Goal: Task Accomplishment & Management: Use online tool/utility

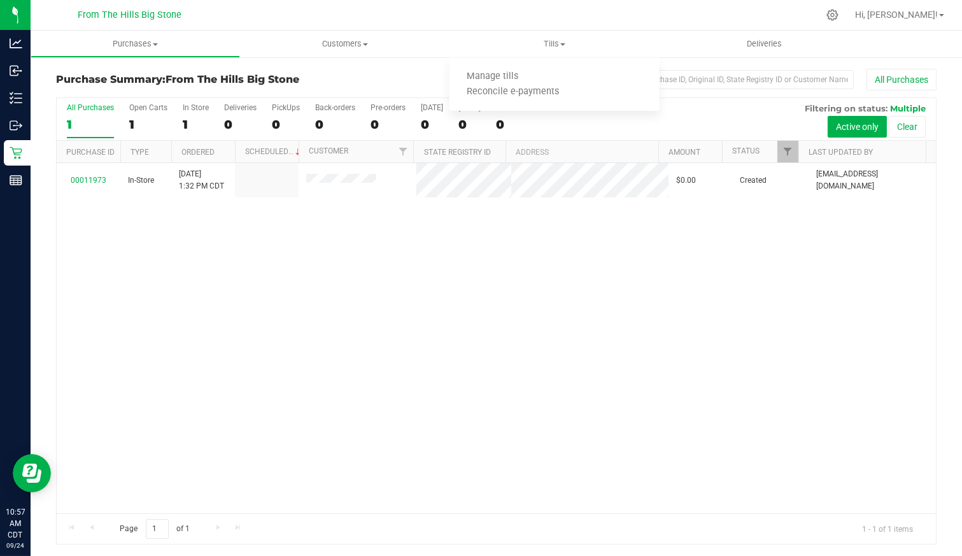
click at [547, 72] on li "Manage tills" at bounding box center [553, 76] width 209 height 15
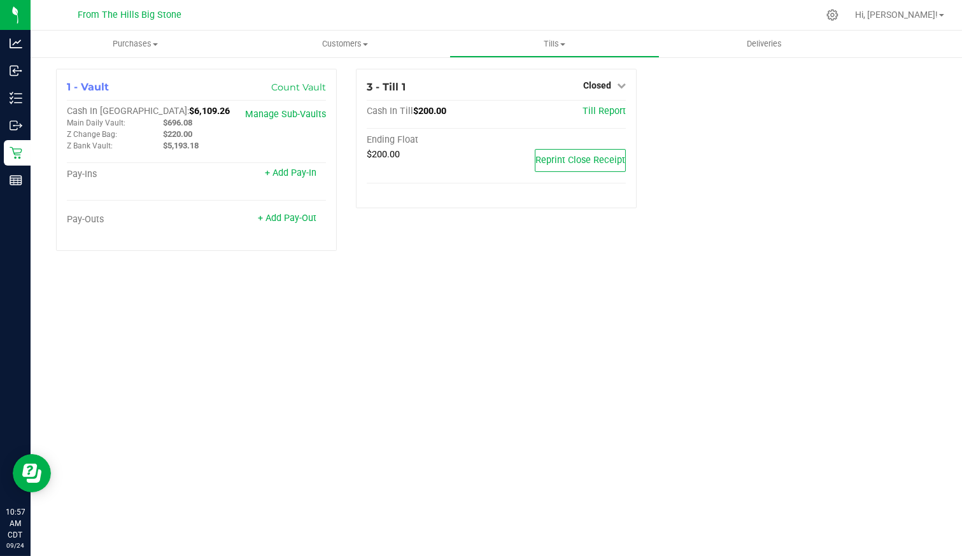
click at [603, 85] on span "Closed" at bounding box center [597, 85] width 28 height 10
click at [592, 113] on link "Open Till" at bounding box center [597, 112] width 34 height 10
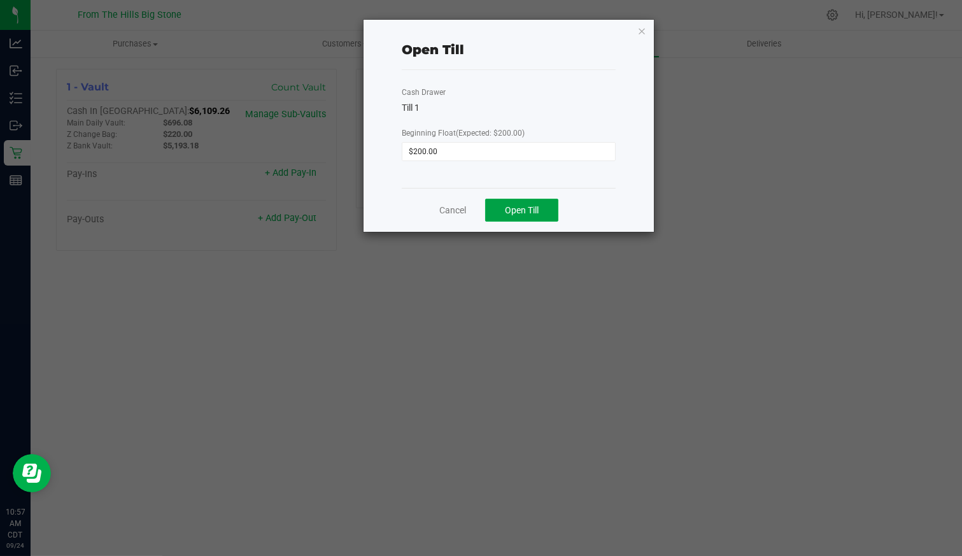
click at [535, 211] on span "Open Till" at bounding box center [522, 210] width 34 height 10
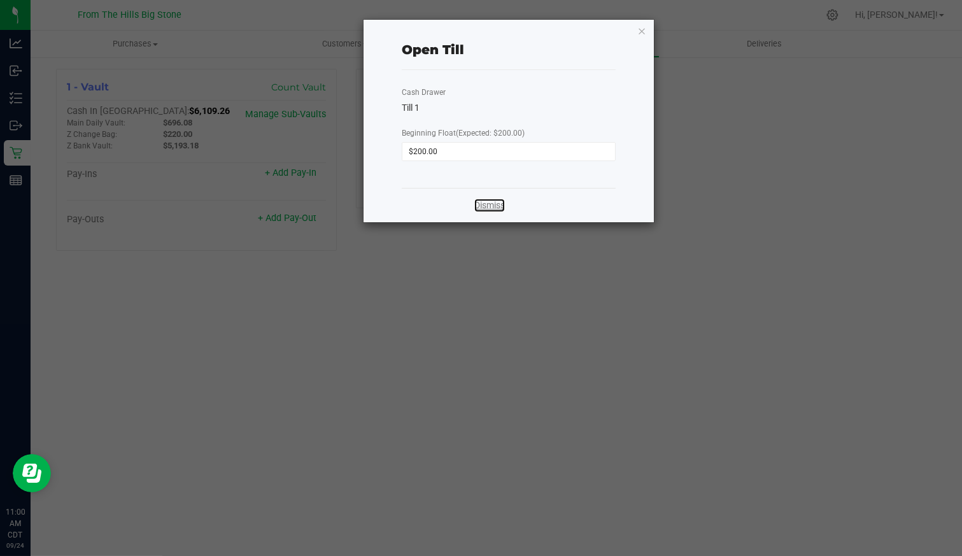
click at [485, 202] on link "Dismiss" at bounding box center [489, 205] width 31 height 13
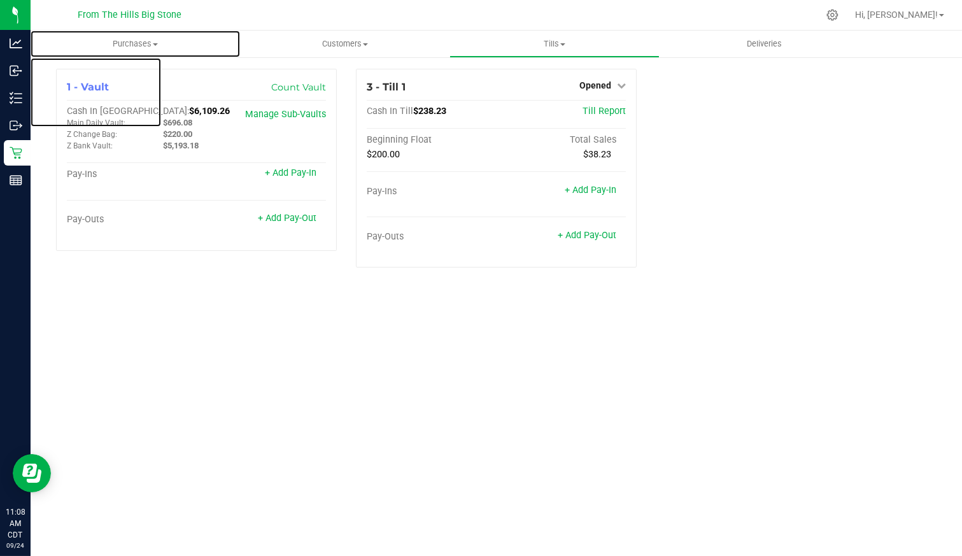
click at [133, 46] on span "Purchases" at bounding box center [135, 43] width 209 height 11
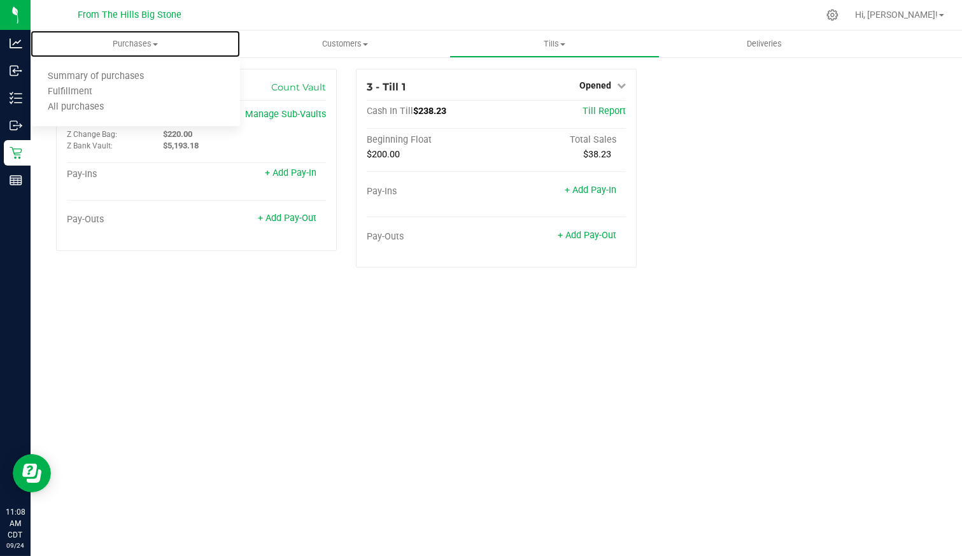
click at [117, 104] on span "All purchases" at bounding box center [76, 107] width 90 height 11
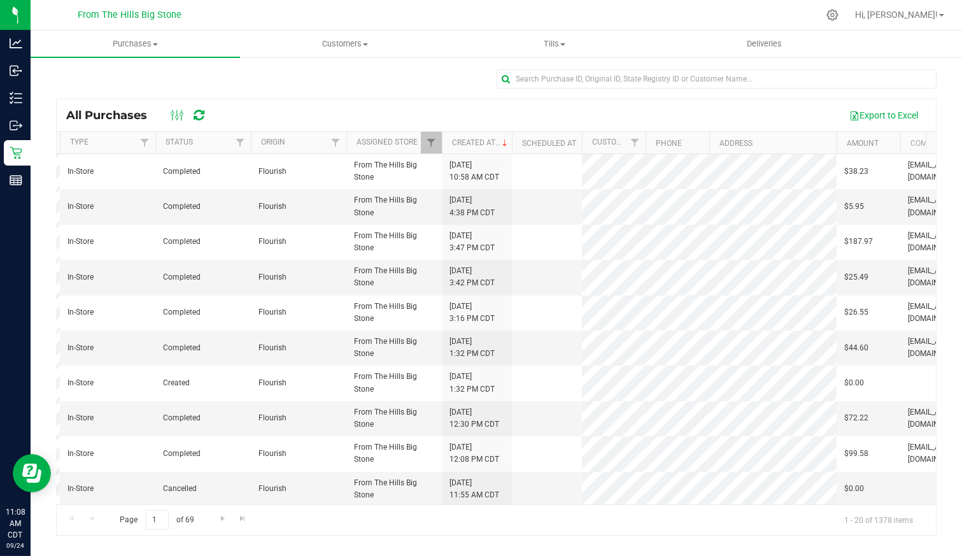
scroll to position [0, 134]
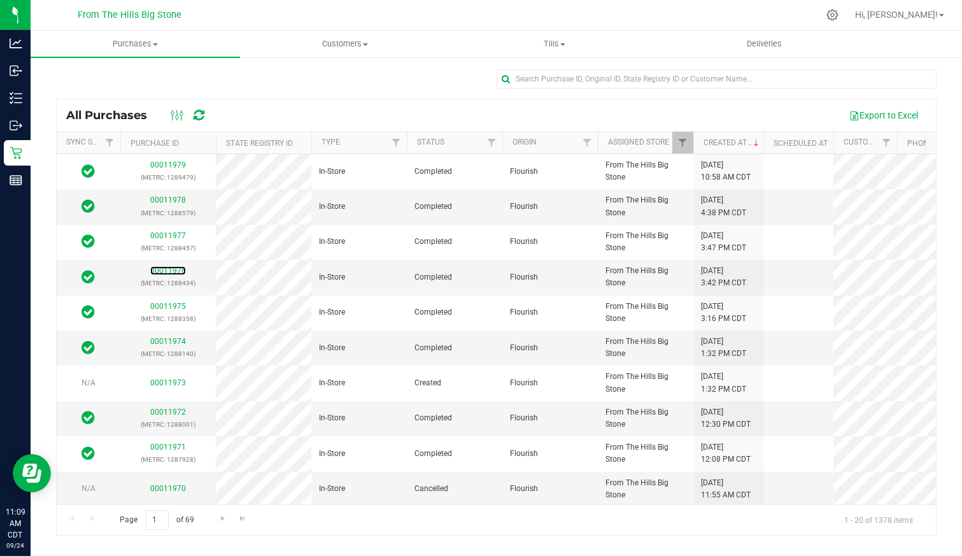
click at [169, 272] on link "00011976" at bounding box center [168, 270] width 36 height 9
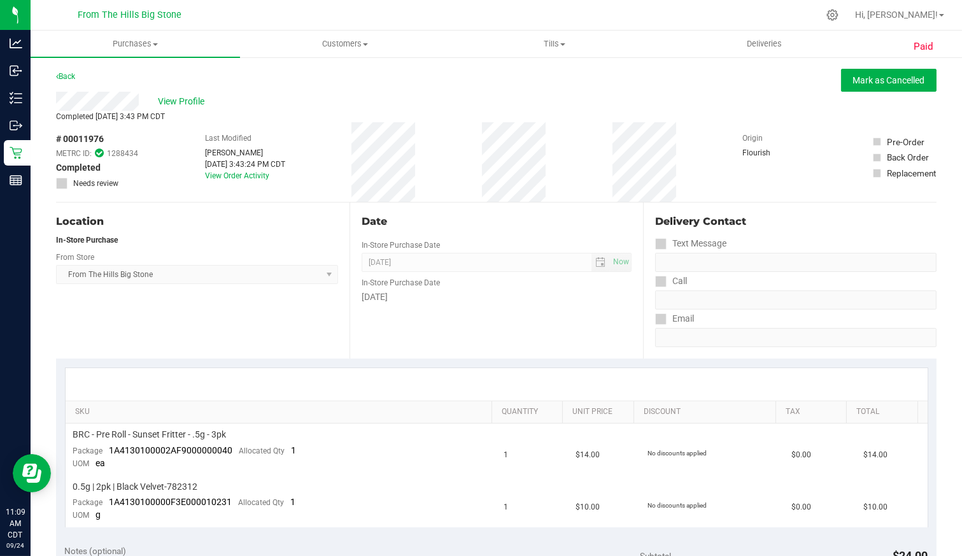
click at [75, 75] on link "Back" at bounding box center [65, 76] width 19 height 9
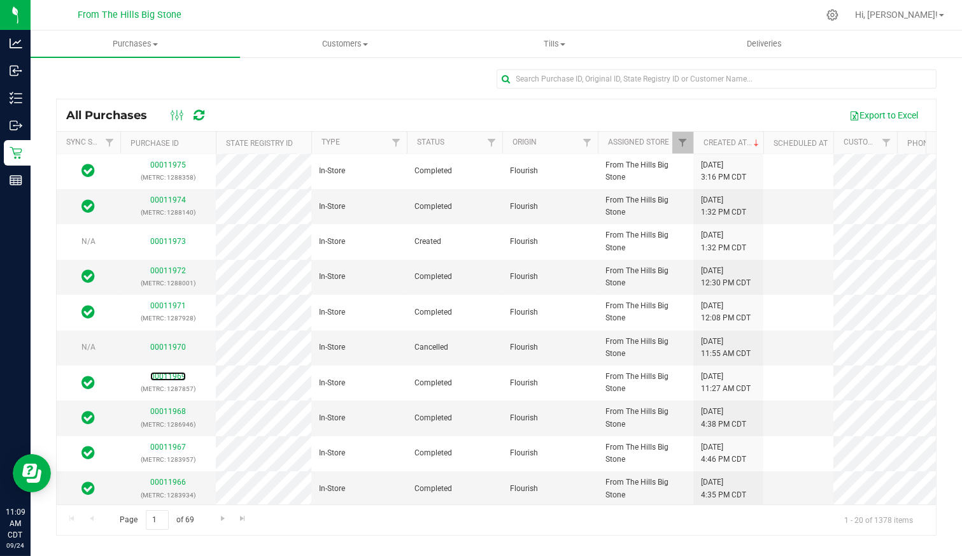
click at [169, 372] on link "00011969" at bounding box center [168, 376] width 36 height 9
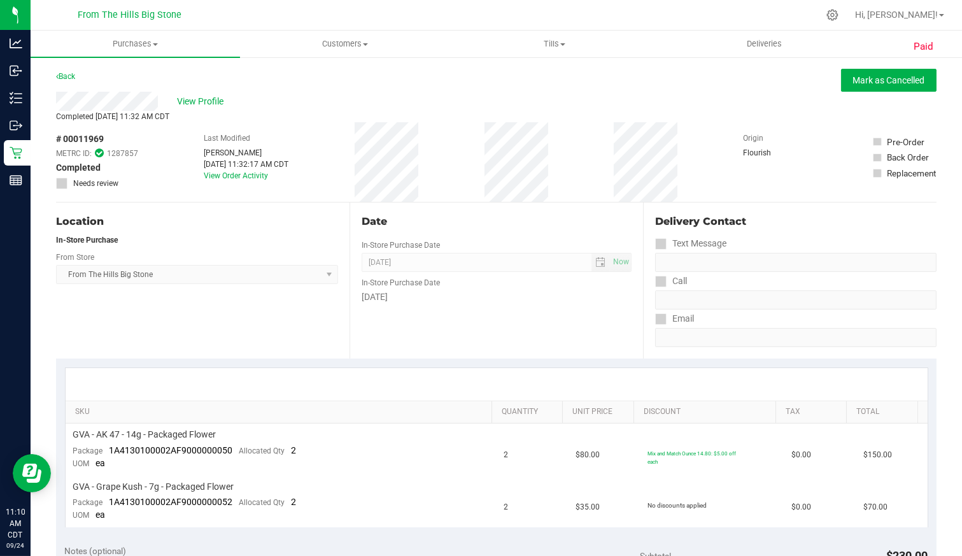
click at [67, 74] on link "Back" at bounding box center [65, 76] width 19 height 9
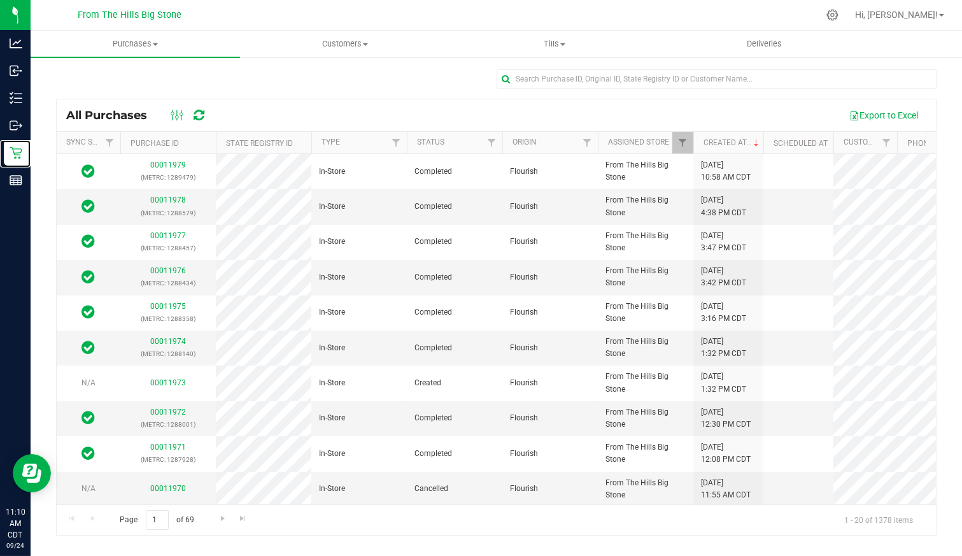
click at [0, 0] on p "Retail" at bounding box center [0, 0] width 0 height 0
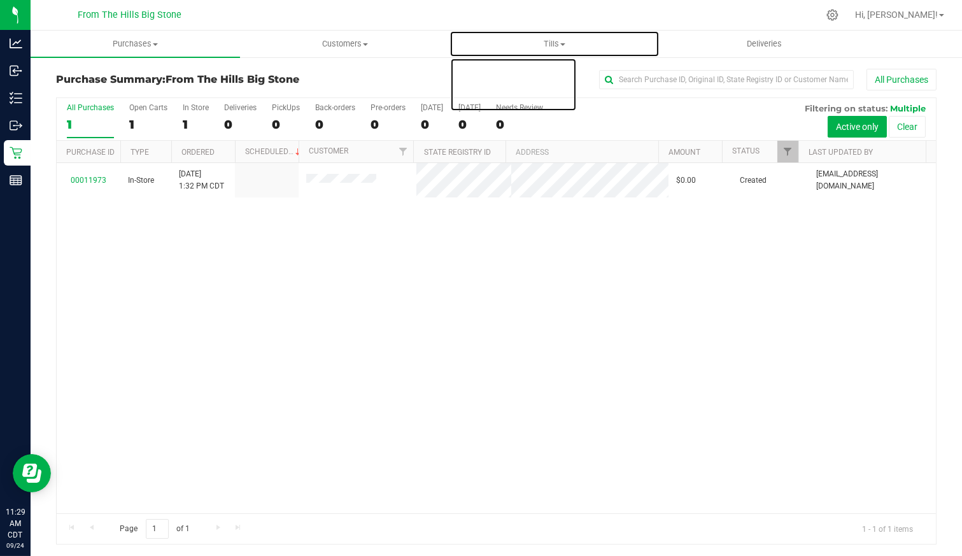
click at [557, 44] on span "Tills" at bounding box center [554, 43] width 208 height 11
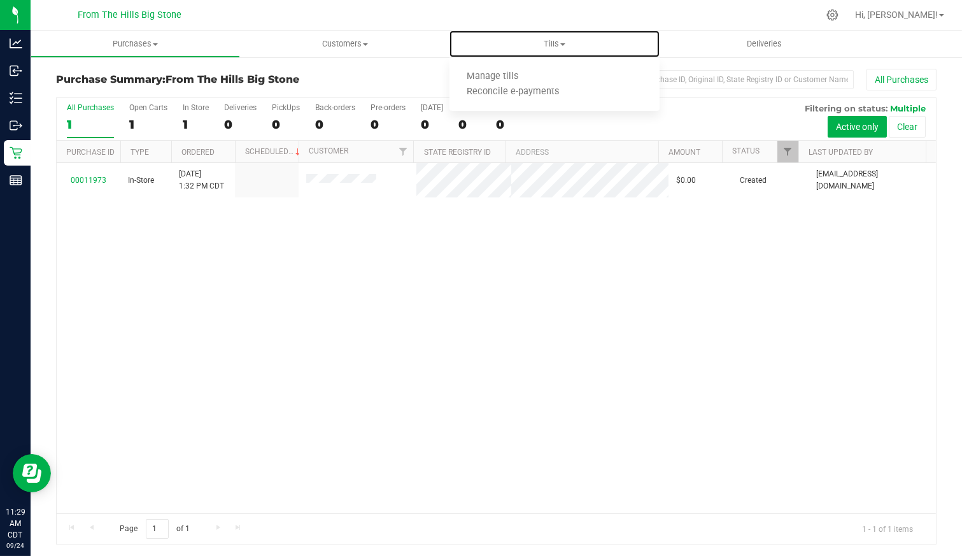
click at [554, 72] on li "Manage tills" at bounding box center [553, 76] width 209 height 15
